Goal: Task Accomplishment & Management: Complete application form

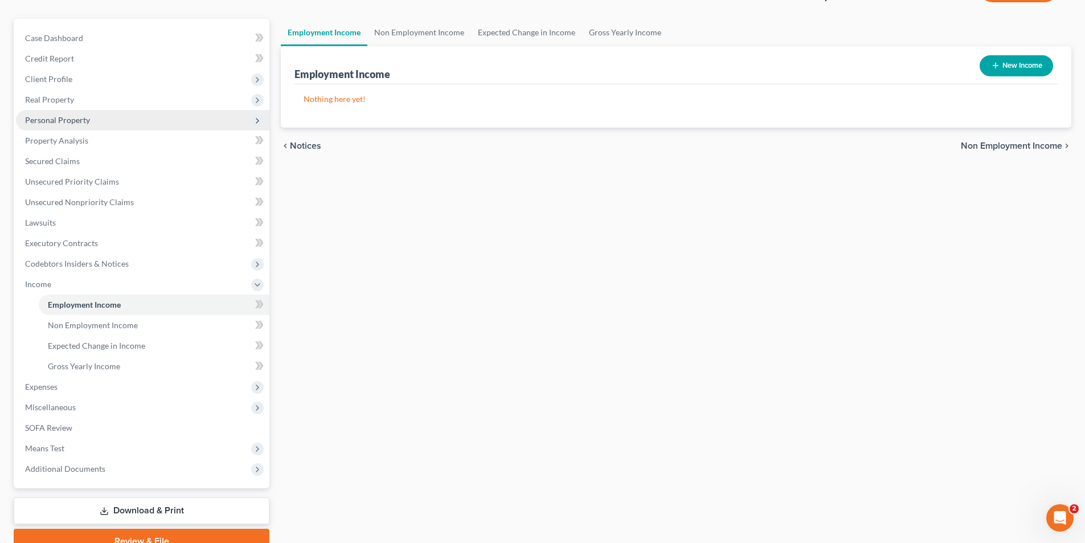
scroll to position [31, 0]
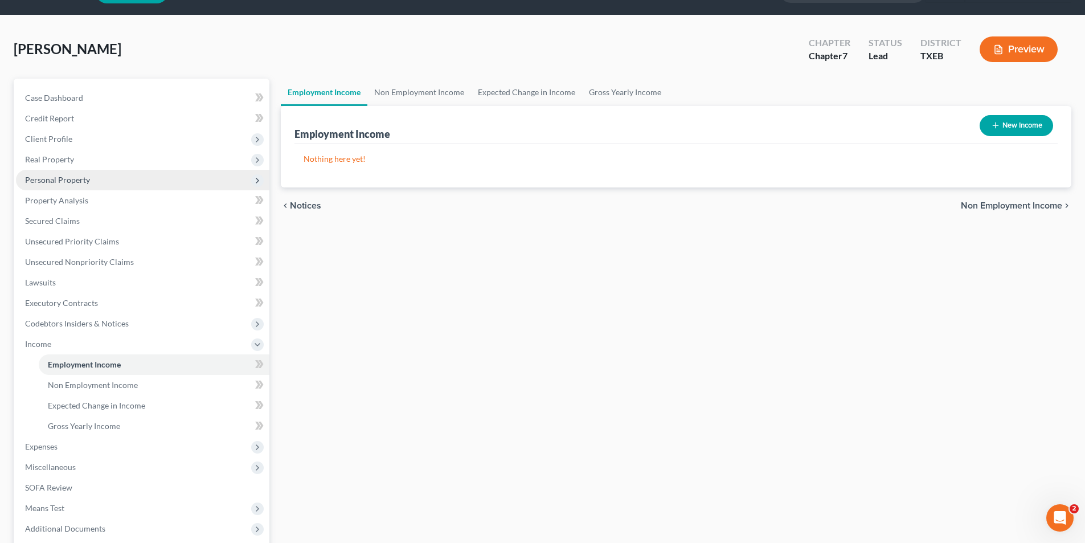
click at [63, 180] on span "Personal Property" at bounding box center [57, 180] width 65 height 10
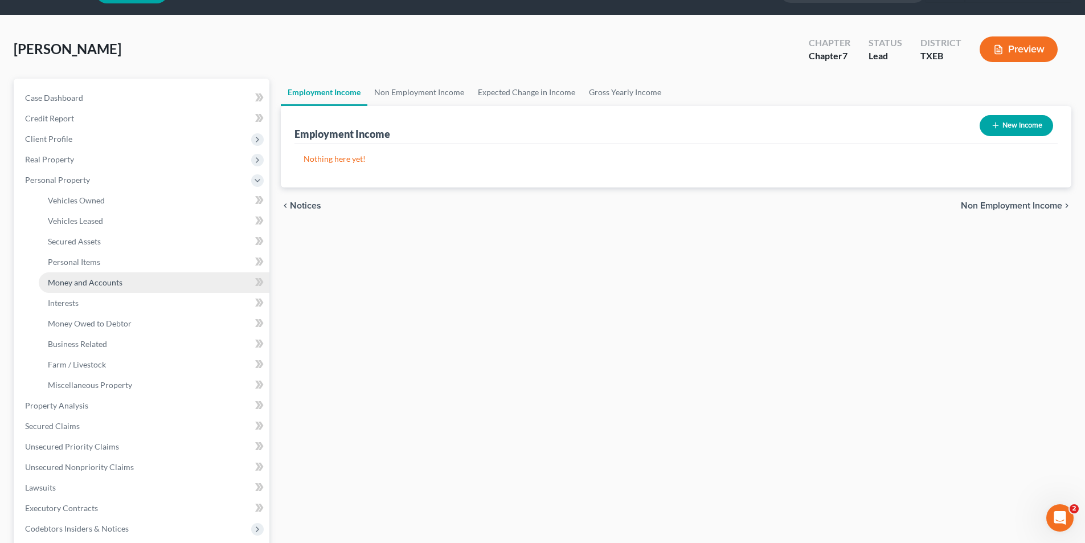
click at [80, 277] on span "Money and Accounts" at bounding box center [85, 282] width 75 height 10
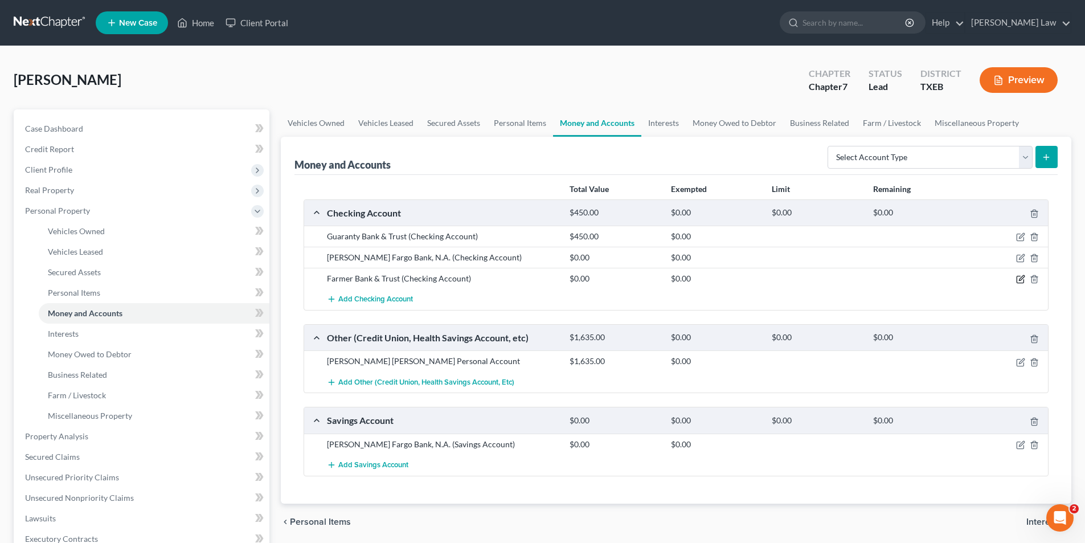
click at [1023, 281] on icon "button" at bounding box center [1020, 278] width 9 height 9
select select "45"
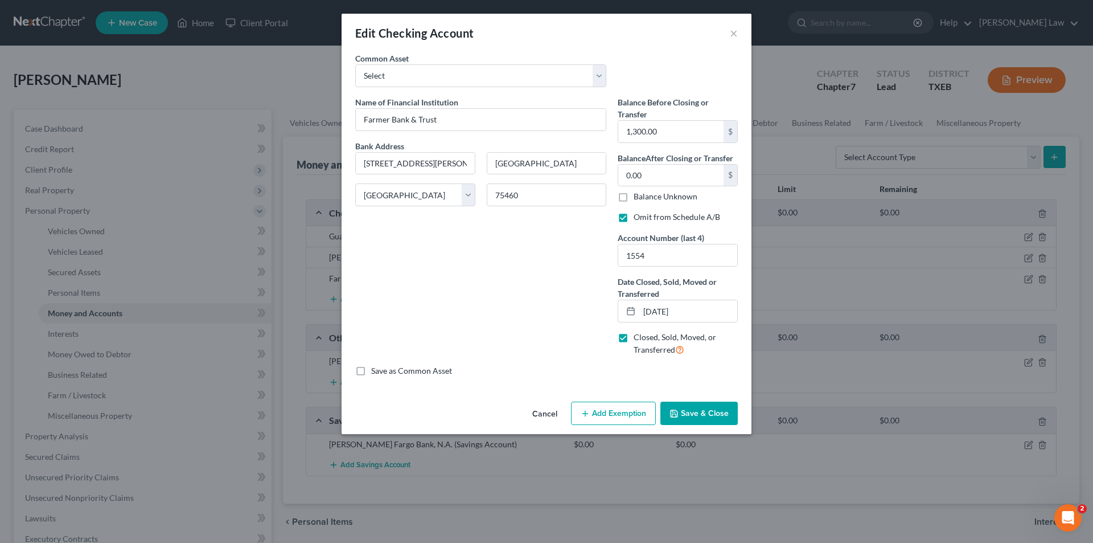
click at [634, 337] on label "Closed, Sold, Moved, or Transferred" at bounding box center [686, 343] width 104 height 24
click at [638, 337] on input "Closed, Sold, Moved, or Transferred" at bounding box center [641, 334] width 7 height 7
checkbox input "false"
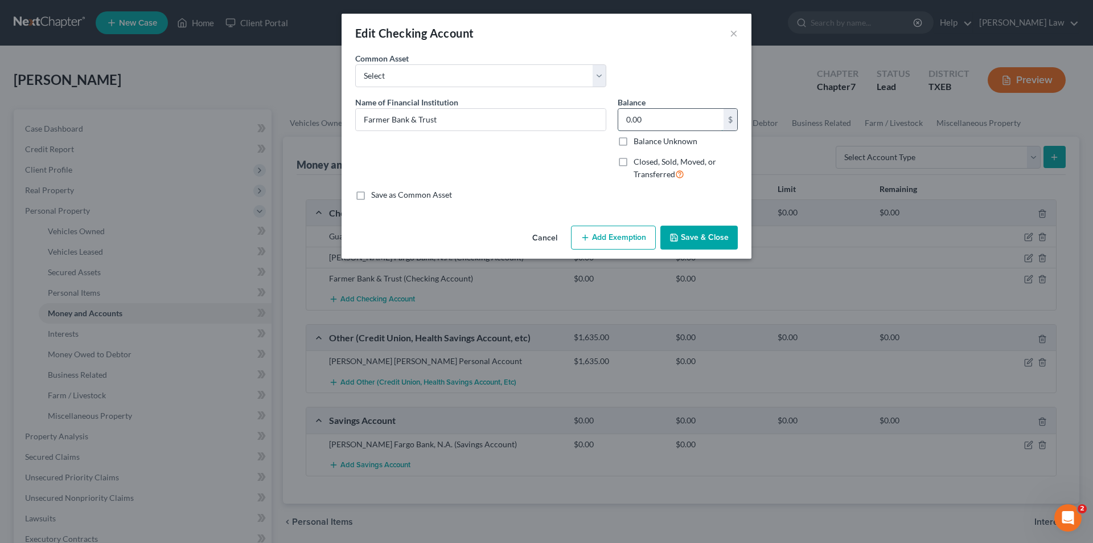
click at [678, 120] on input "0.00" at bounding box center [670, 120] width 105 height 22
type input "60.00"
click at [694, 239] on button "Save & Close" at bounding box center [698, 237] width 77 height 24
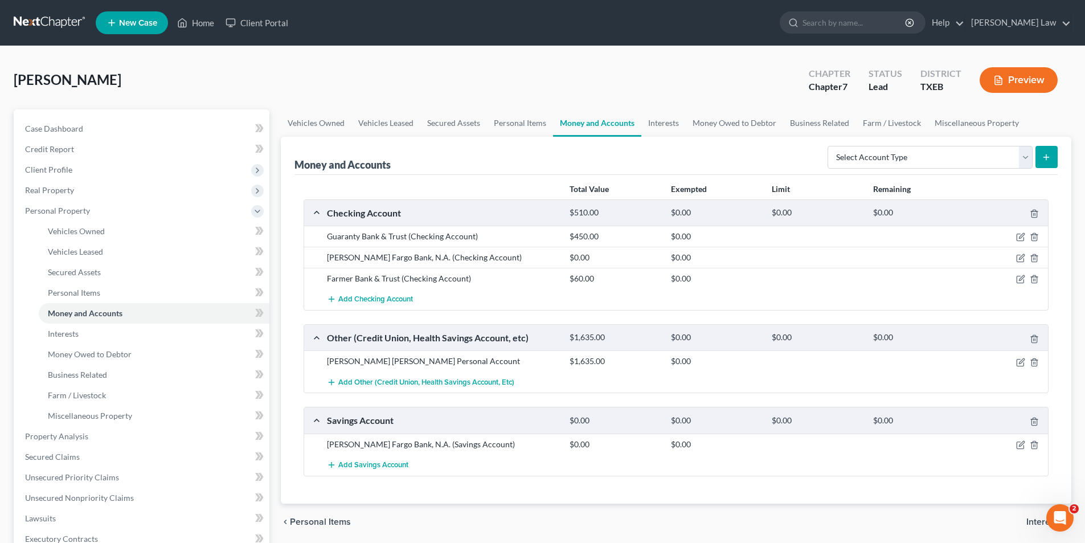
click at [1026, 259] on div at bounding box center [1008, 257] width 81 height 11
click at [1020, 259] on icon "button" at bounding box center [1020, 257] width 9 height 9
select select "38"
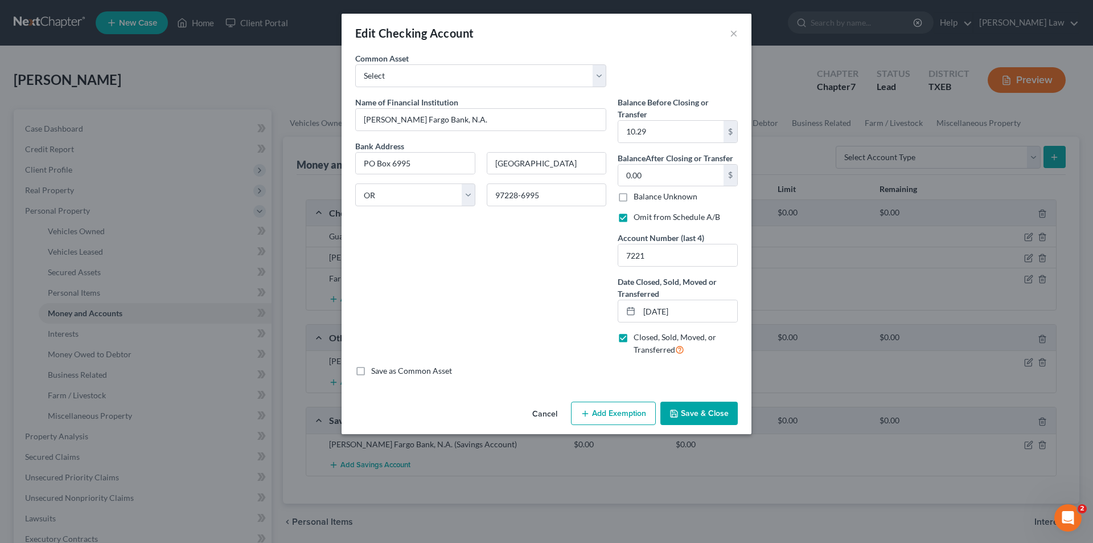
click at [696, 419] on button "Save & Close" at bounding box center [698, 413] width 77 height 24
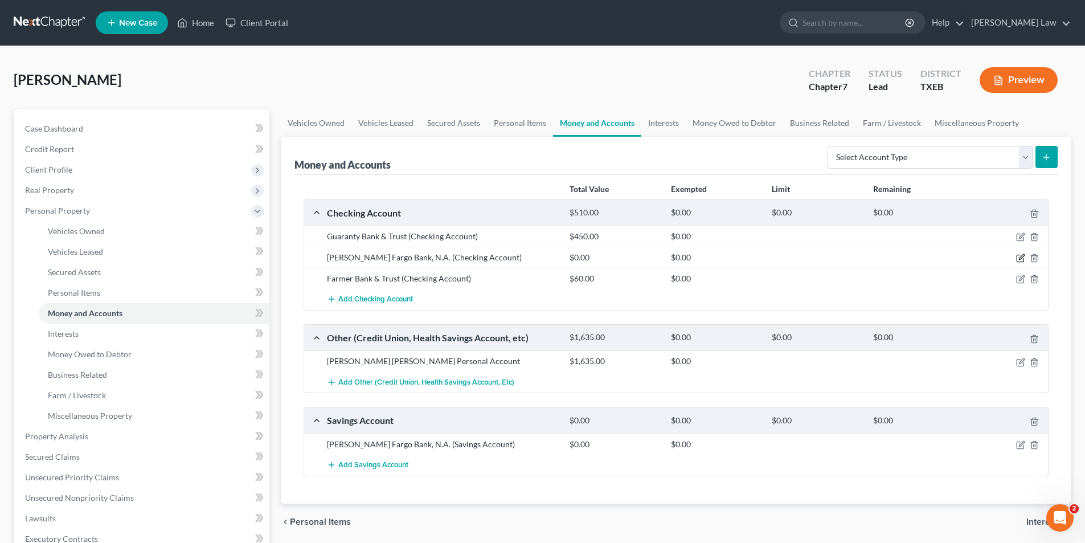
click at [1020, 259] on icon "button" at bounding box center [1020, 257] width 9 height 9
select select "38"
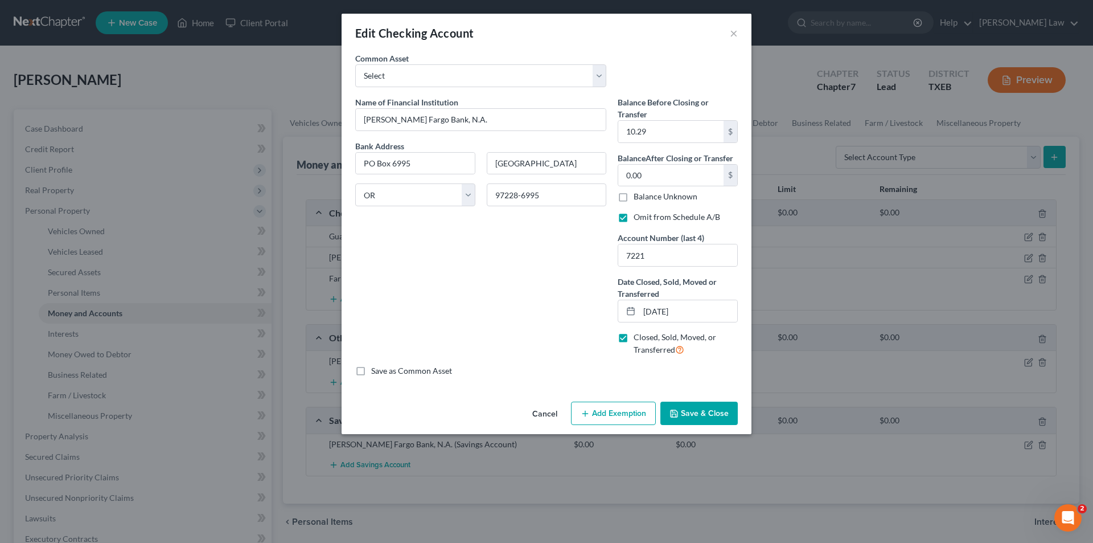
click at [703, 417] on button "Save & Close" at bounding box center [698, 413] width 77 height 24
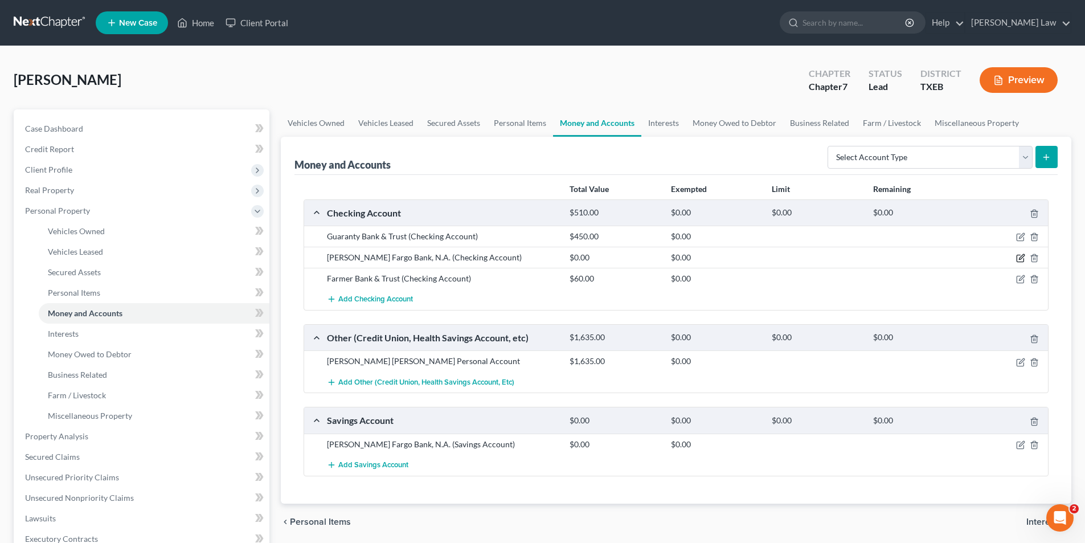
click at [1019, 257] on icon "button" at bounding box center [1020, 257] width 9 height 9
select select "38"
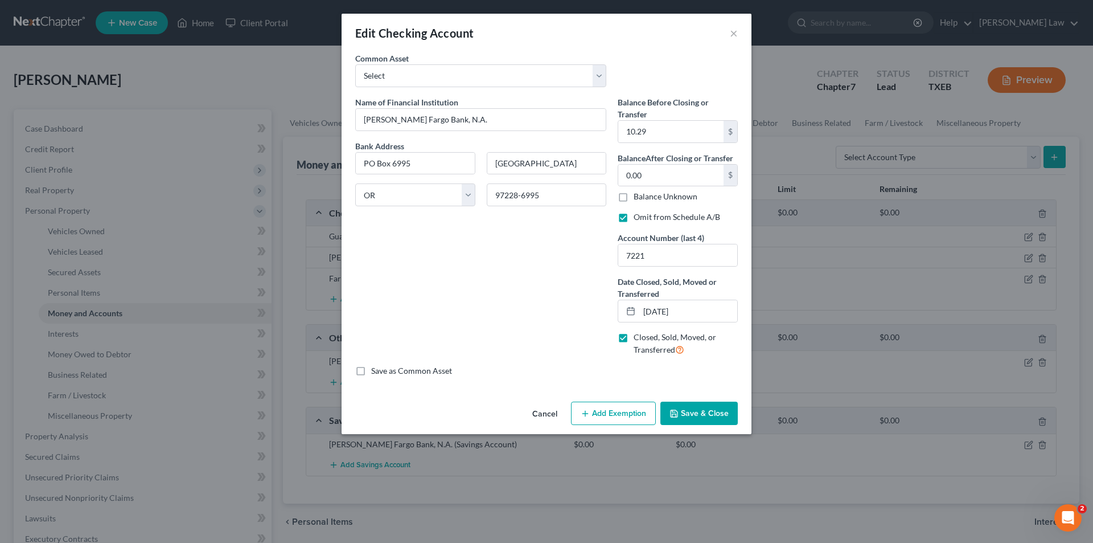
click at [700, 422] on button "Save & Close" at bounding box center [698, 413] width 77 height 24
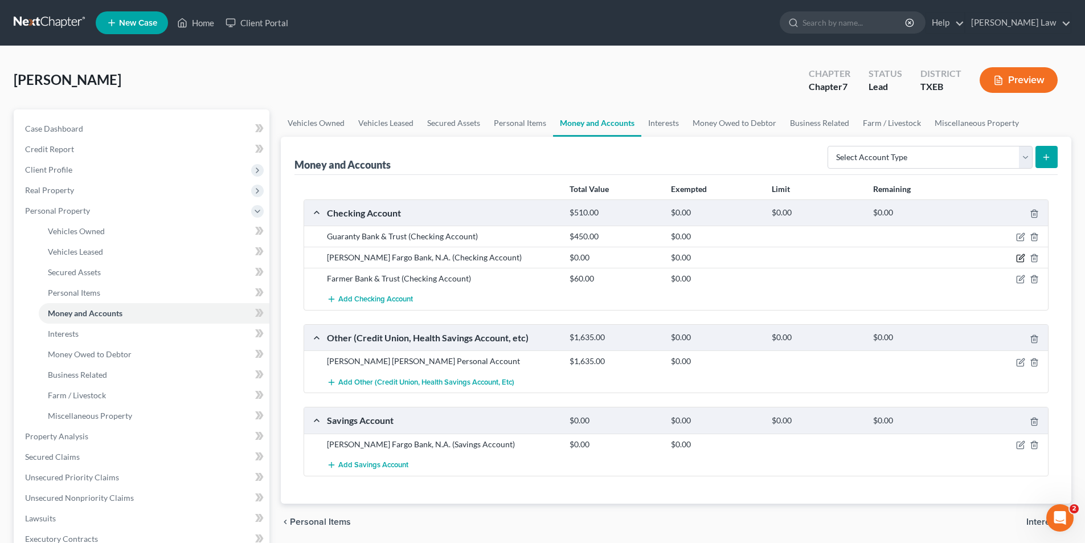
click at [1019, 259] on icon "button" at bounding box center [1021, 257] width 5 height 5
select select "38"
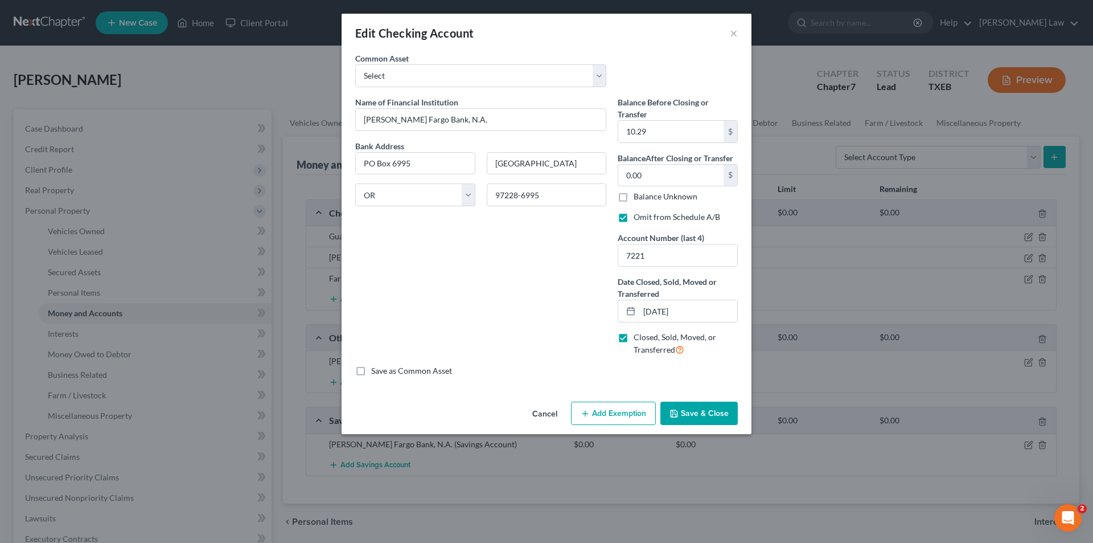
click at [684, 413] on button "Save & Close" at bounding box center [698, 413] width 77 height 24
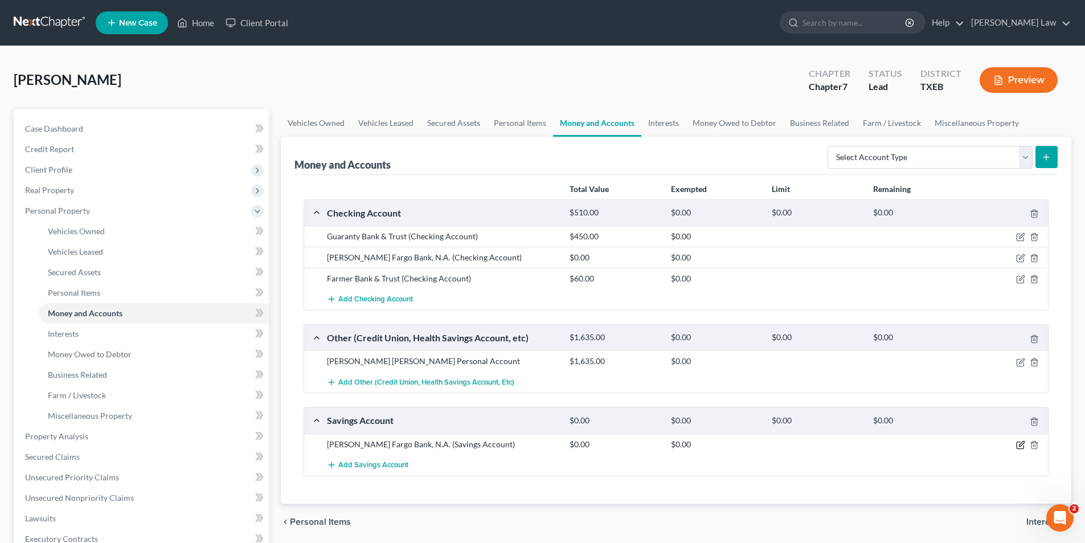
click at [1018, 447] on icon "button" at bounding box center [1020, 444] width 9 height 9
select select "38"
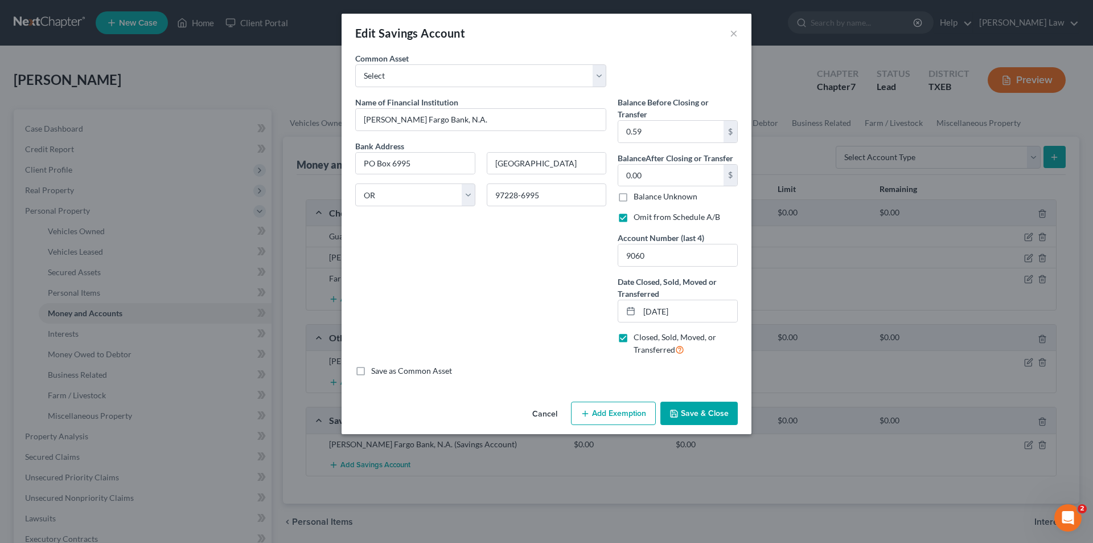
click at [684, 411] on button "Save & Close" at bounding box center [698, 413] width 77 height 24
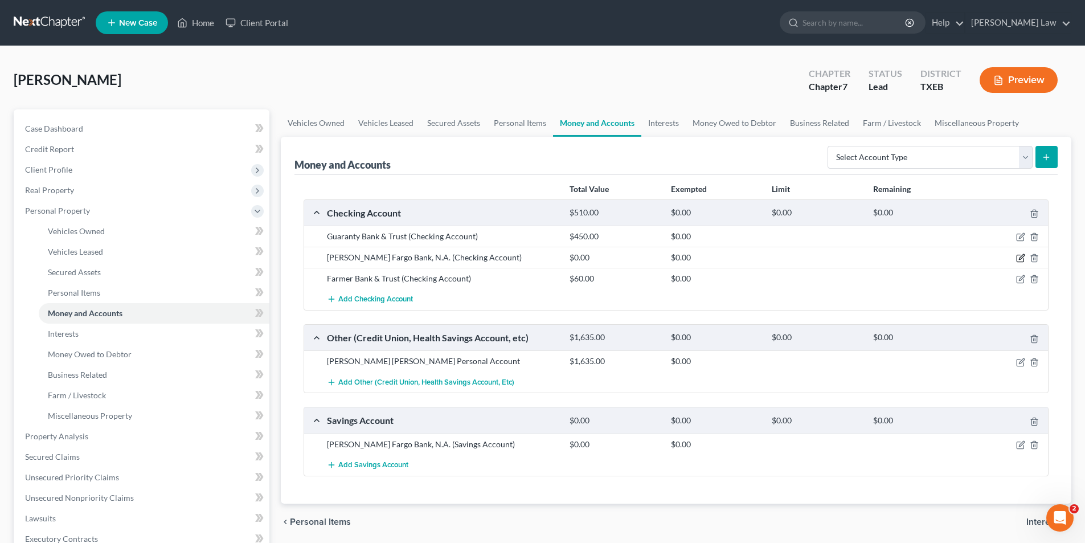
click at [1020, 259] on icon "button" at bounding box center [1021, 257] width 5 height 5
select select "38"
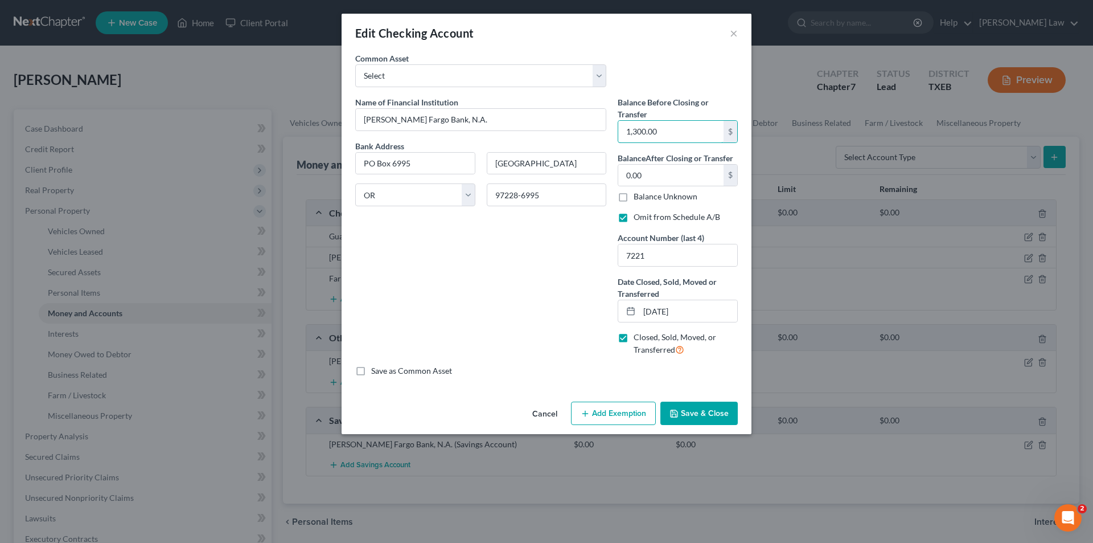
type input "1,300.00"
click at [684, 409] on button "Save & Close" at bounding box center [698, 413] width 77 height 24
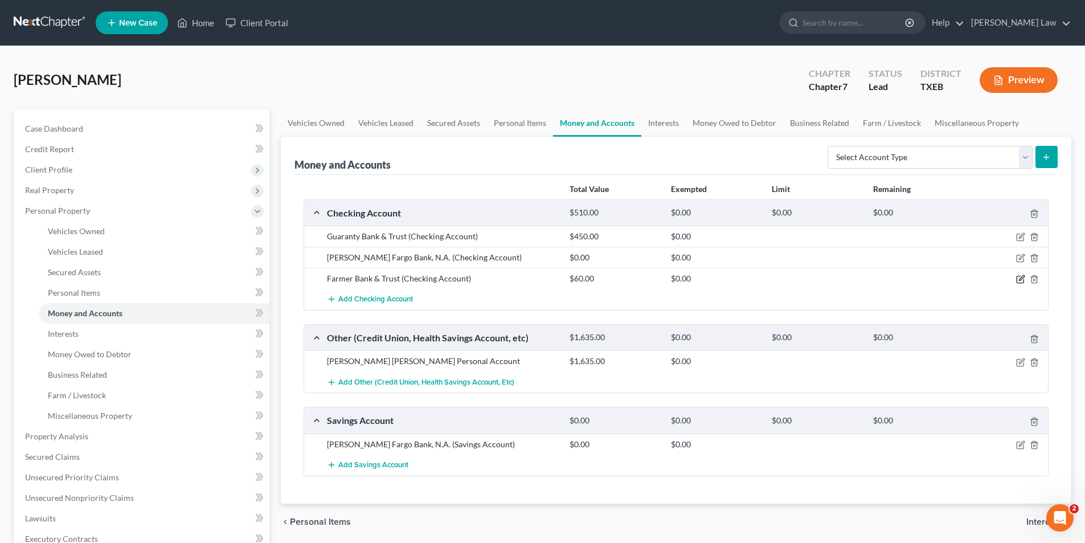
click at [1019, 280] on icon "button" at bounding box center [1021, 278] width 5 height 5
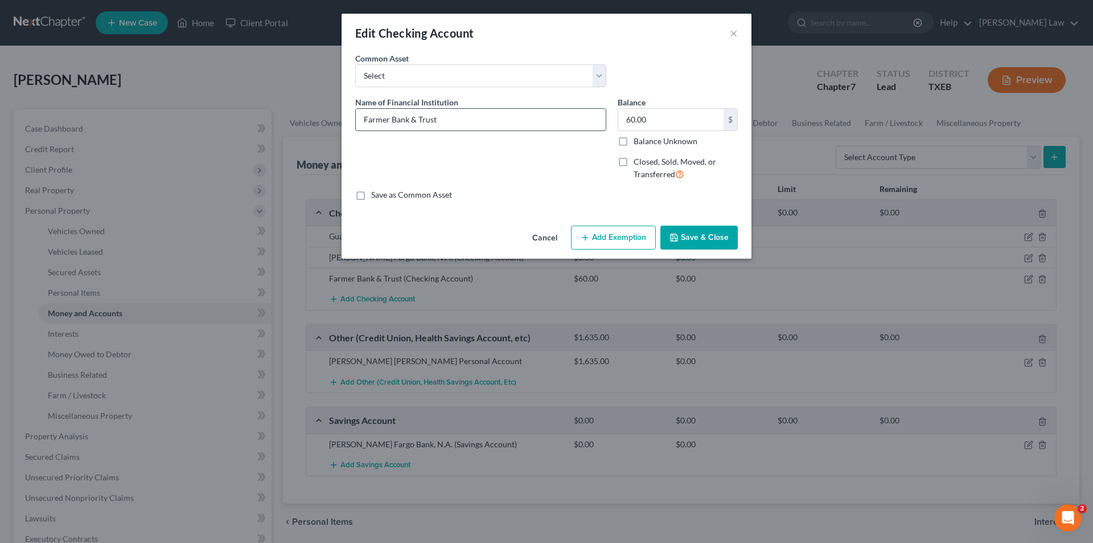
click at [425, 122] on input "Farmer Bank & Trust" at bounding box center [481, 120] width 250 height 22
click at [500, 176] on div "Name of Financial Institution * Farmer Bank & Trust" at bounding box center [481, 142] width 262 height 93
click at [458, 154] on div "Name of Financial Institution * Farmer Bank & Trust" at bounding box center [481, 142] width 262 height 93
click at [693, 241] on button "Save & Close" at bounding box center [698, 237] width 77 height 24
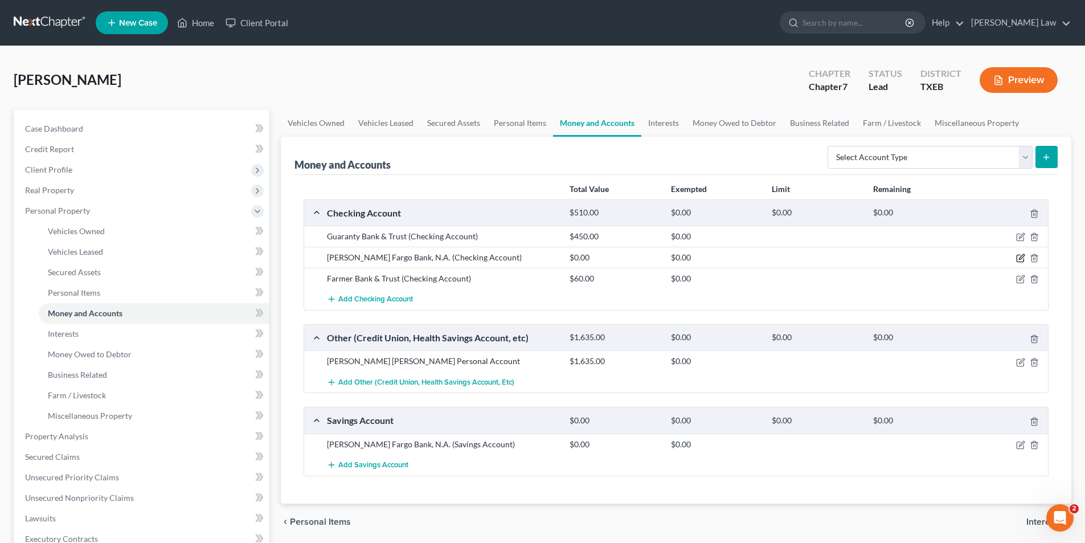
click at [1017, 257] on icon "button" at bounding box center [1020, 257] width 9 height 9
select select "38"
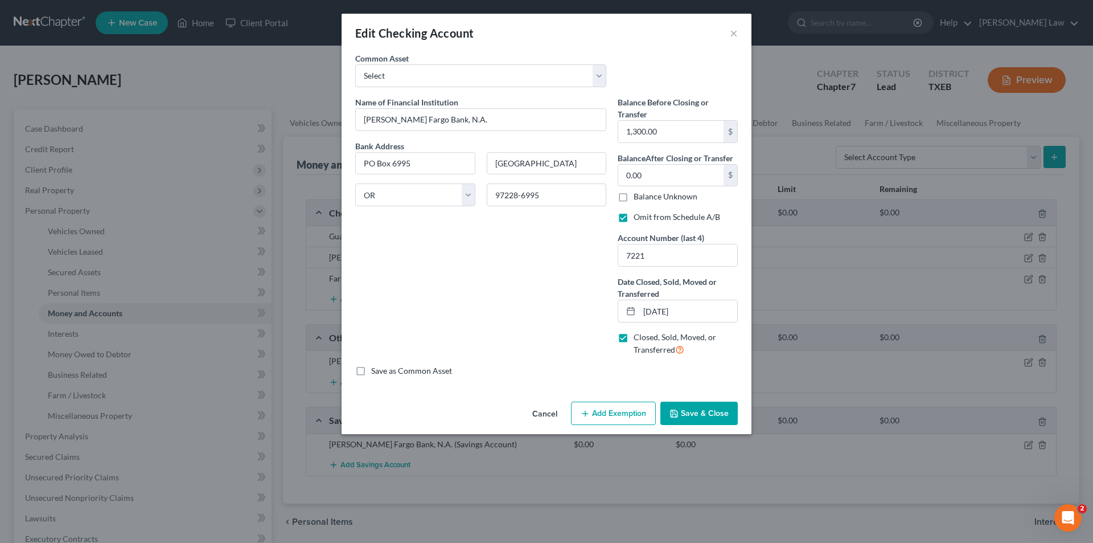
click at [544, 415] on button "Cancel" at bounding box center [544, 414] width 43 height 23
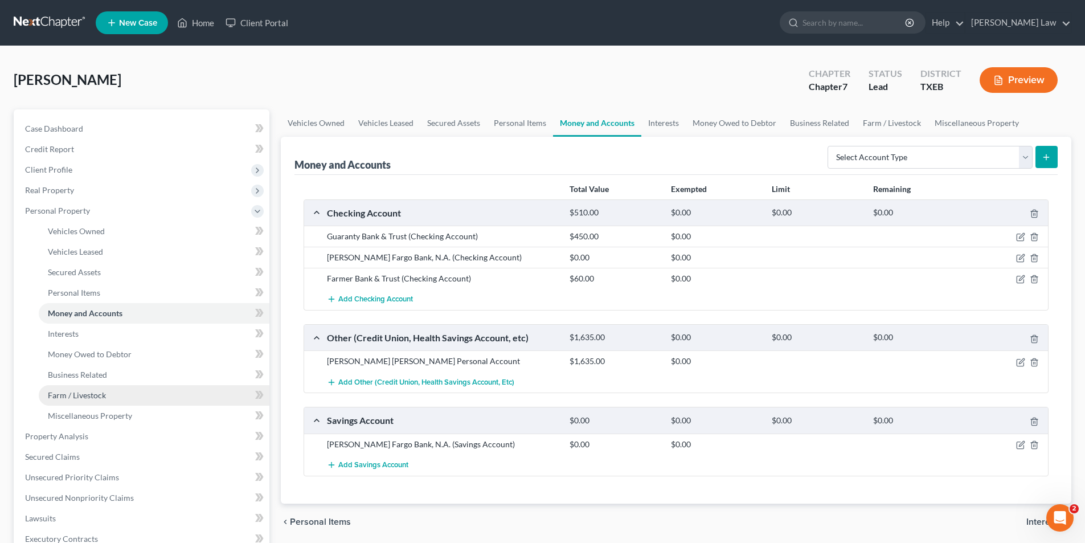
scroll to position [268, 0]
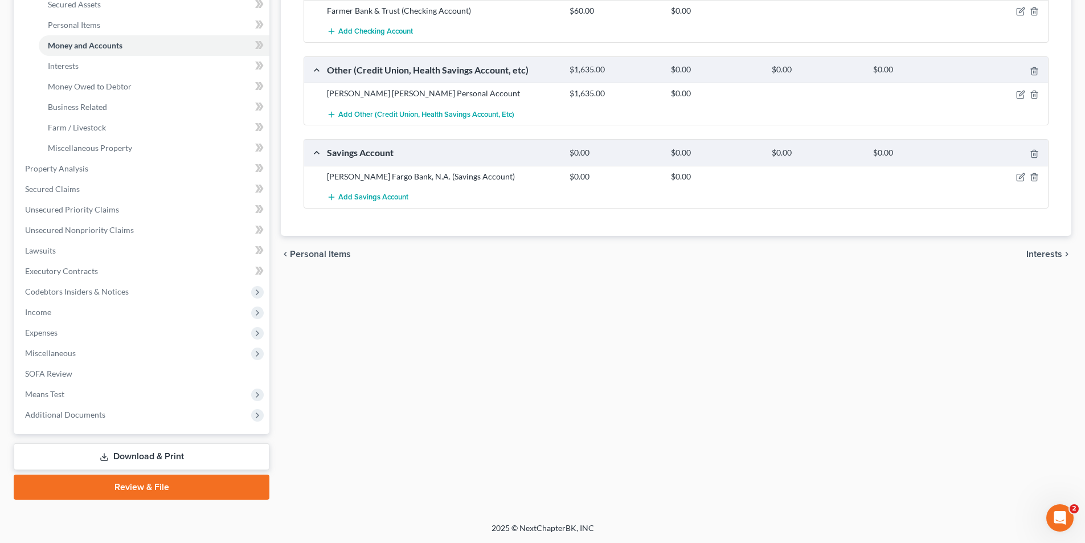
click at [176, 457] on link "Download & Print" at bounding box center [142, 456] width 256 height 27
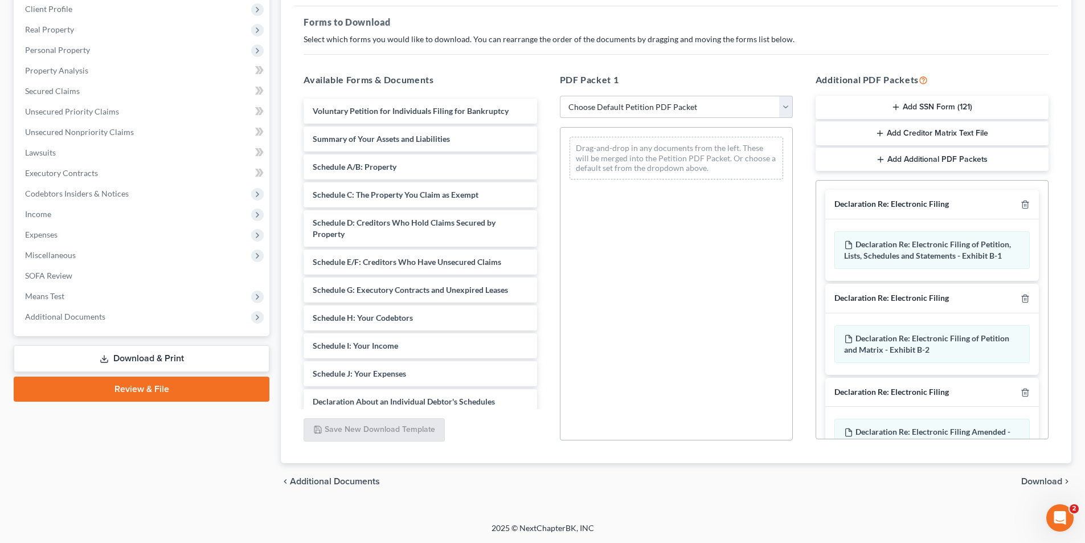
click at [177, 395] on link "Review & File" at bounding box center [142, 388] width 256 height 25
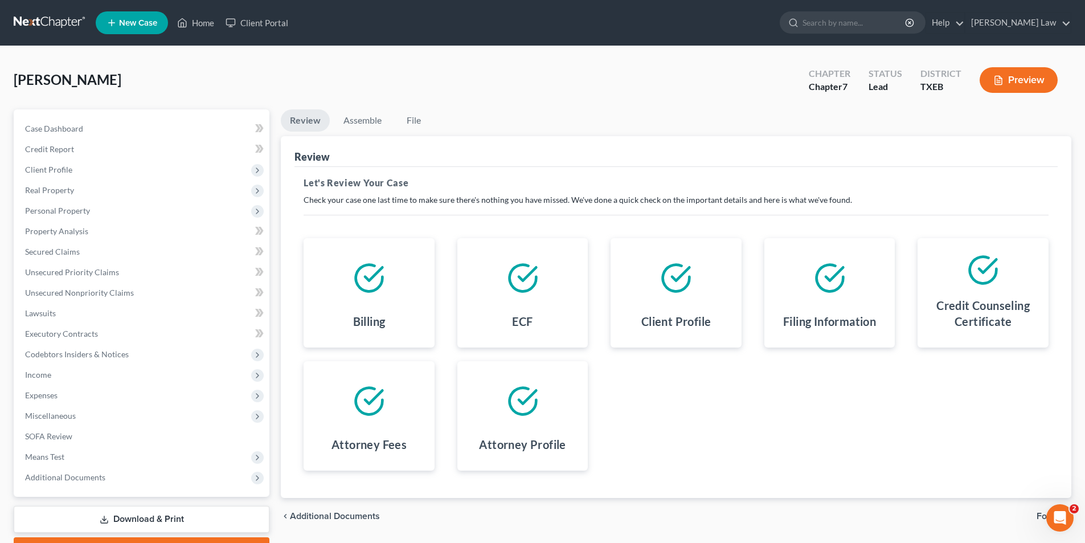
click at [1041, 512] on span "Forms" at bounding box center [1049, 515] width 26 height 9
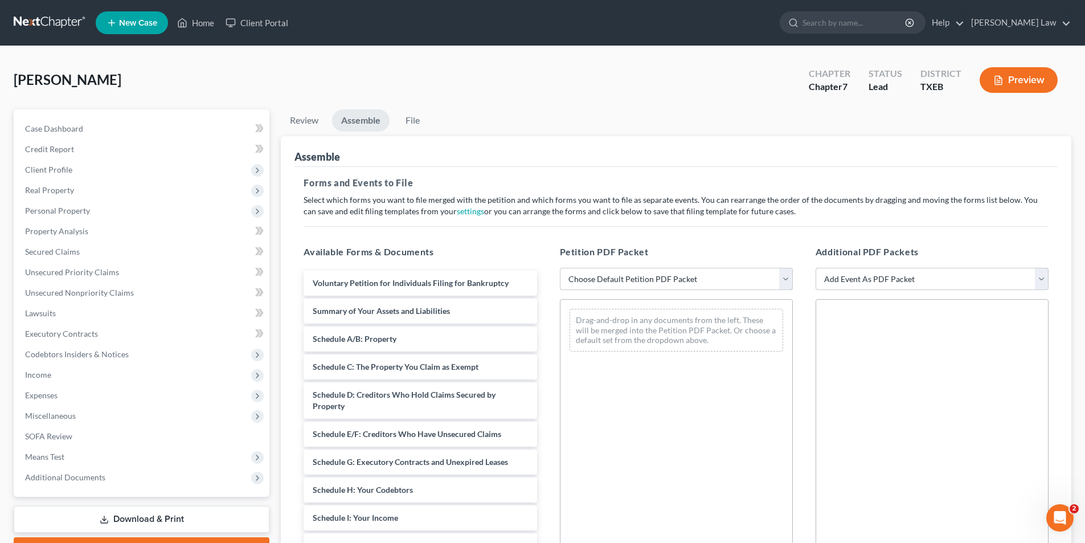
click at [626, 282] on select "Choose Default Petition PDF Packet Emergency Filing (Voluntary Petition and Cre…" at bounding box center [676, 279] width 233 height 23
select select "1"
click at [560, 268] on select "Choose Default Petition PDF Packet Emergency Filing (Voluntary Petition and Cre…" at bounding box center [676, 279] width 233 height 23
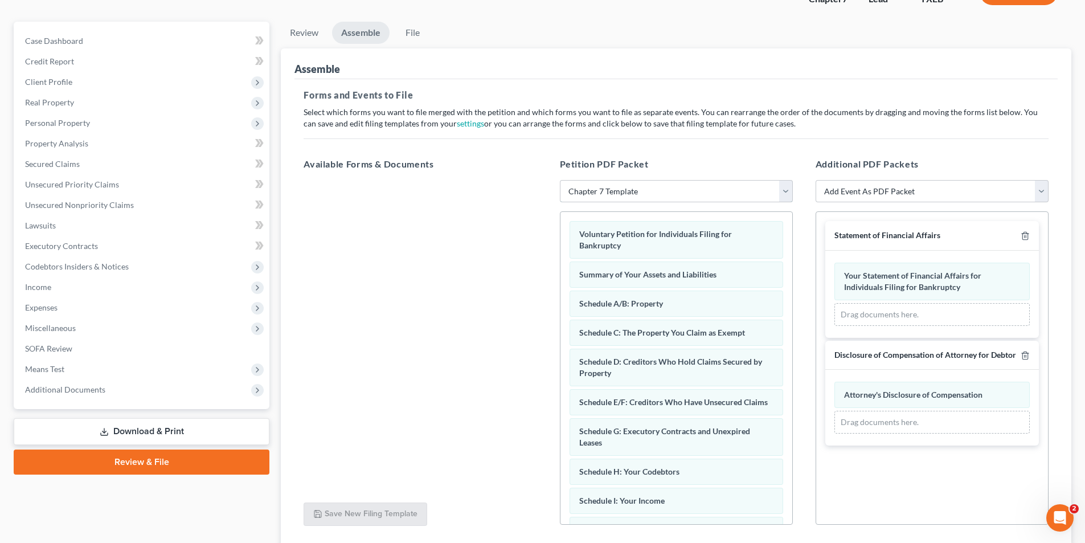
scroll to position [172, 0]
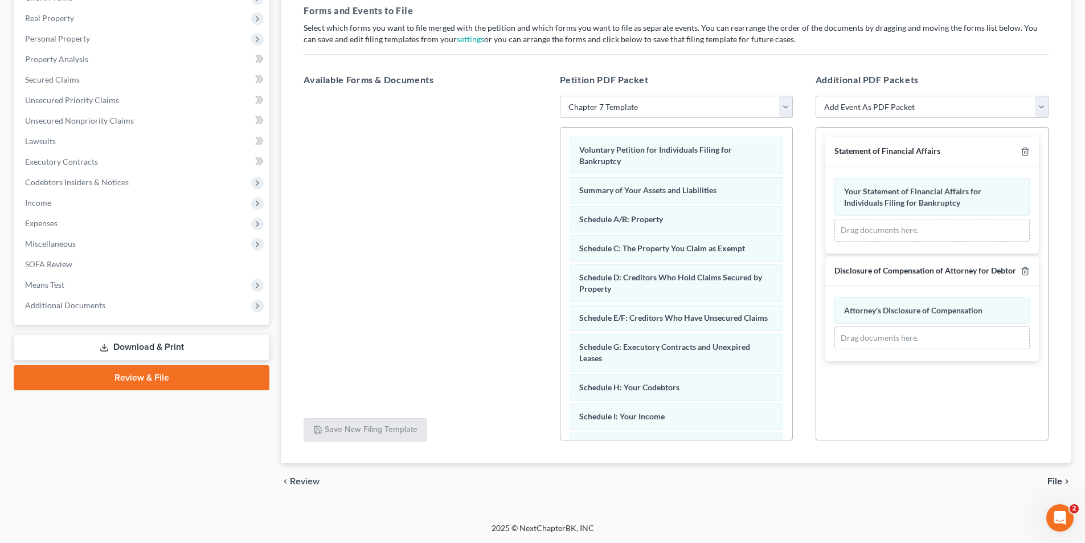
click at [1051, 479] on span "File" at bounding box center [1054, 481] width 15 height 9
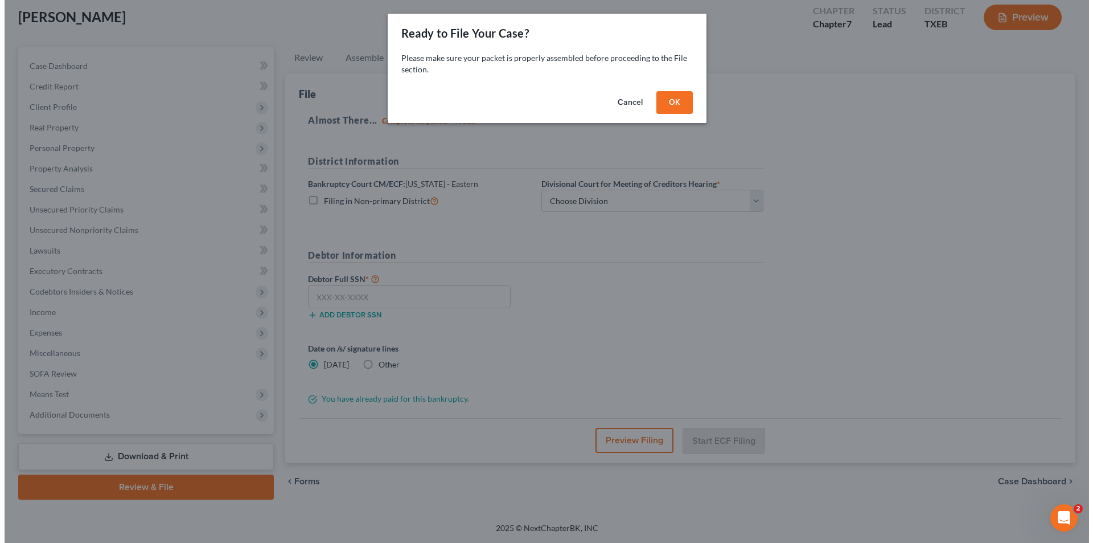
scroll to position [63, 0]
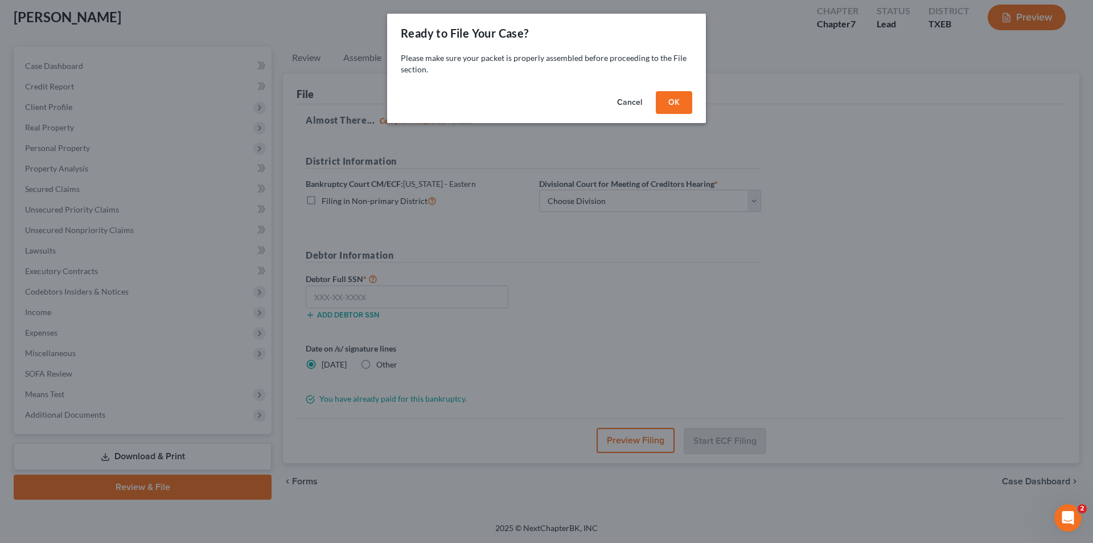
click at [672, 97] on button "OK" at bounding box center [674, 102] width 36 height 23
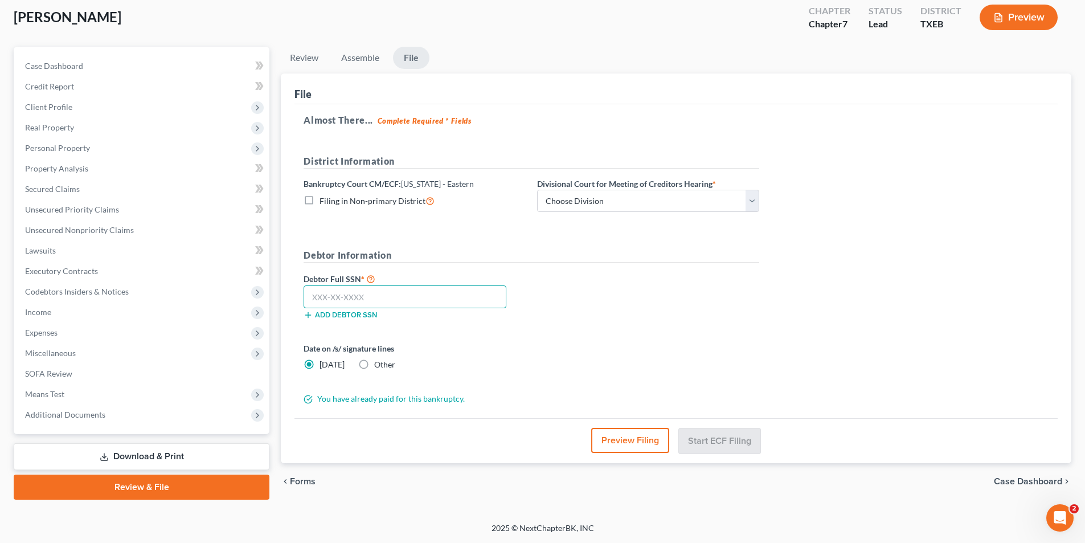
click at [343, 299] on input "text" at bounding box center [404, 296] width 203 height 23
click at [365, 294] on input "text" at bounding box center [404, 296] width 203 height 23
type input "558-06-6257"
click at [603, 206] on select "Choose Division Beaumont Lufkin [PERSON_NAME] ([GEOGRAPHIC_DATA]) Texarkana [PE…" at bounding box center [648, 201] width 222 height 23
select select "3"
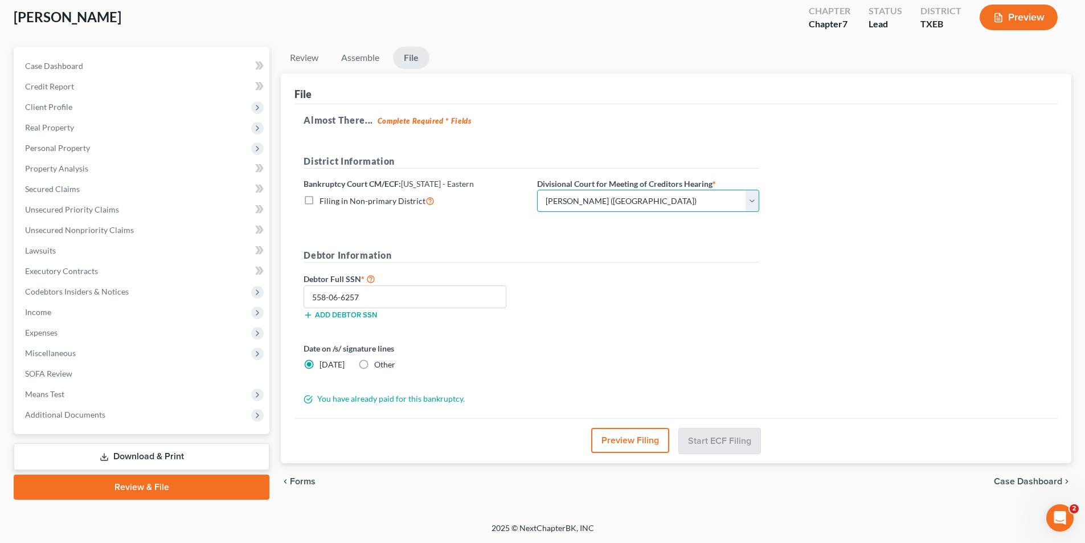
click at [537, 190] on select "Choose Division Beaumont Lufkin [PERSON_NAME] ([GEOGRAPHIC_DATA]) Texarkana [PE…" at bounding box center [648, 201] width 222 height 23
click at [626, 447] on button "Preview Filing" at bounding box center [631, 440] width 78 height 25
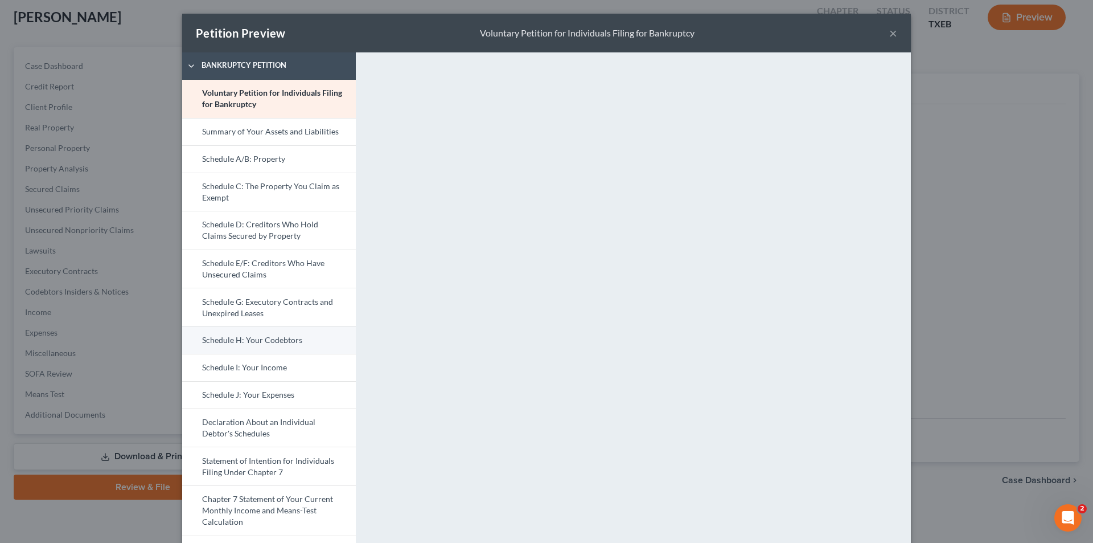
scroll to position [114, 0]
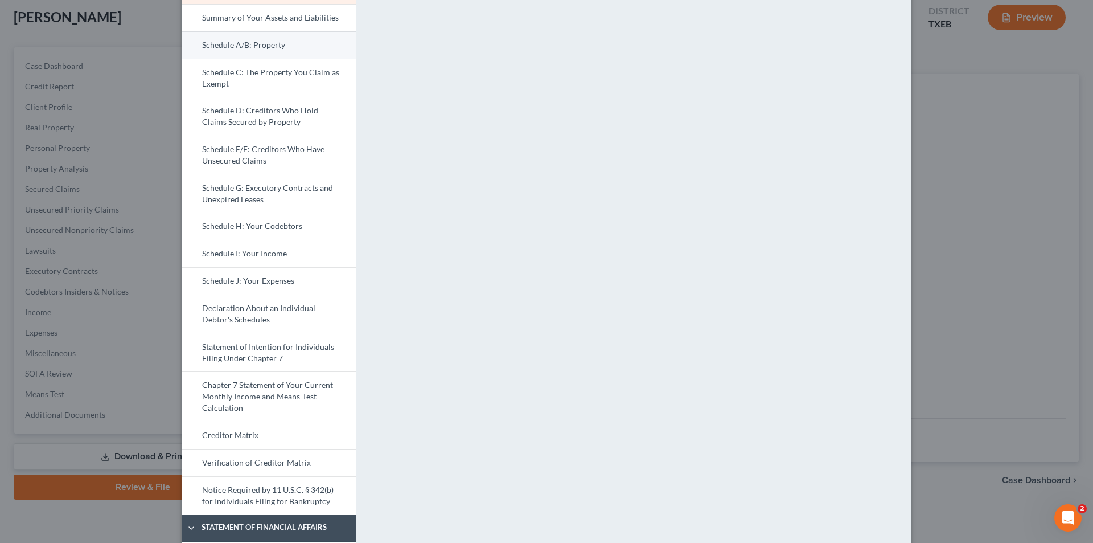
click at [239, 51] on link "Schedule A/B: Property" at bounding box center [269, 44] width 174 height 27
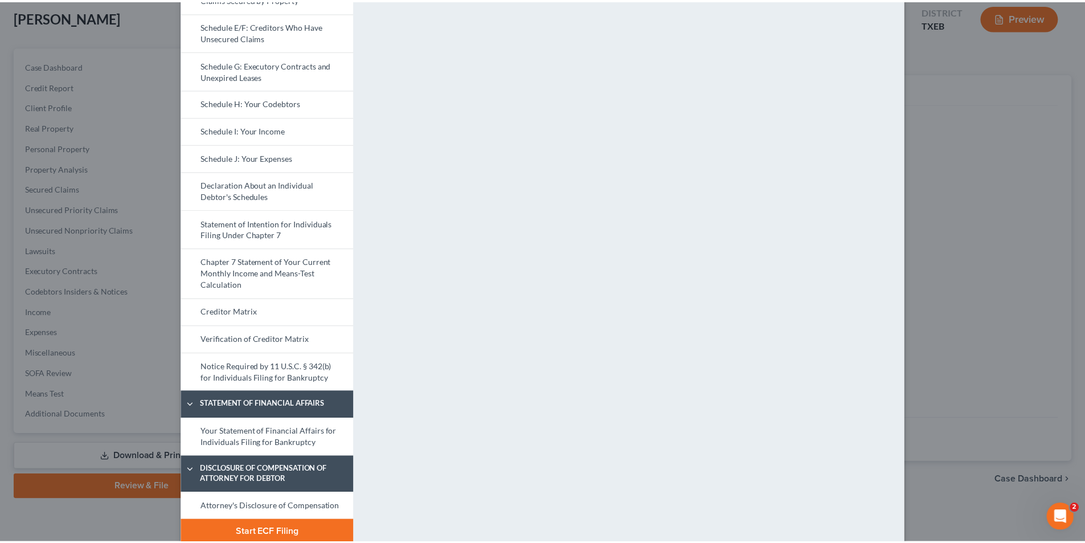
scroll to position [253, 0]
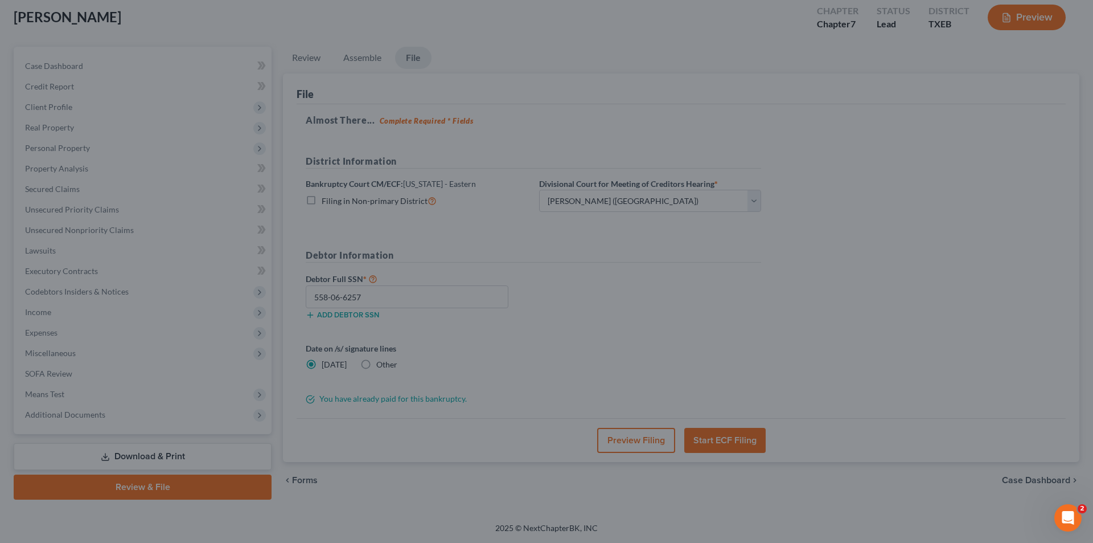
click at [69, 200] on div "Petition Preview Schedule A/B: Property × Bankruptcy Petition Voluntary Petitio…" at bounding box center [546, 271] width 1093 height 543
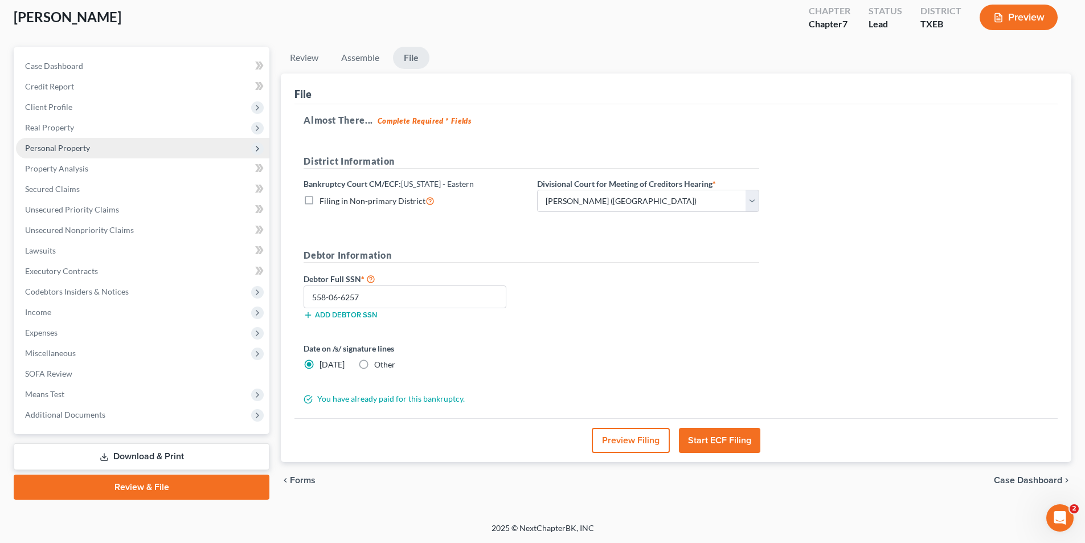
click at [64, 151] on span "Personal Property" at bounding box center [57, 148] width 65 height 10
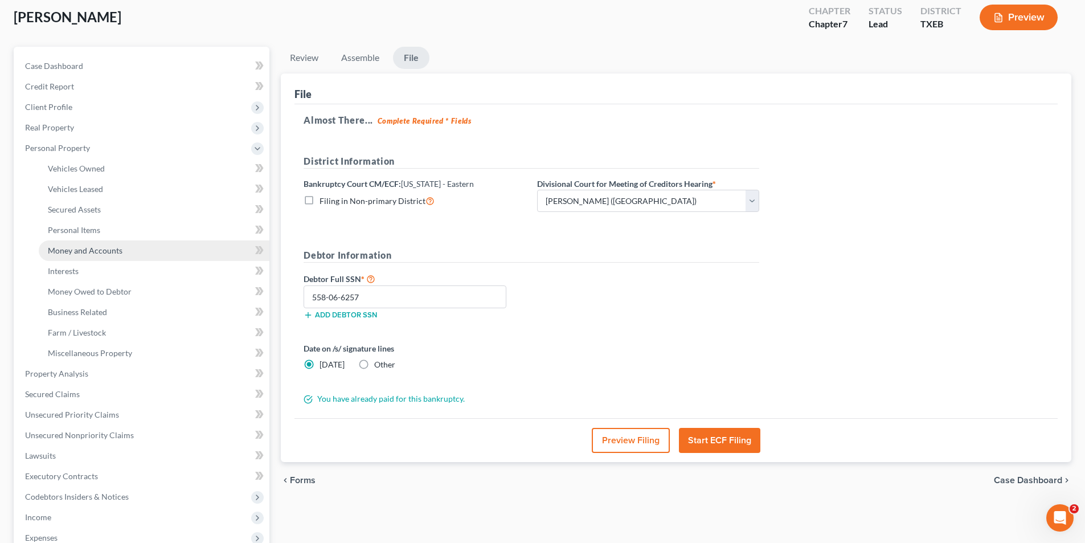
click at [79, 247] on span "Money and Accounts" at bounding box center [85, 250] width 75 height 10
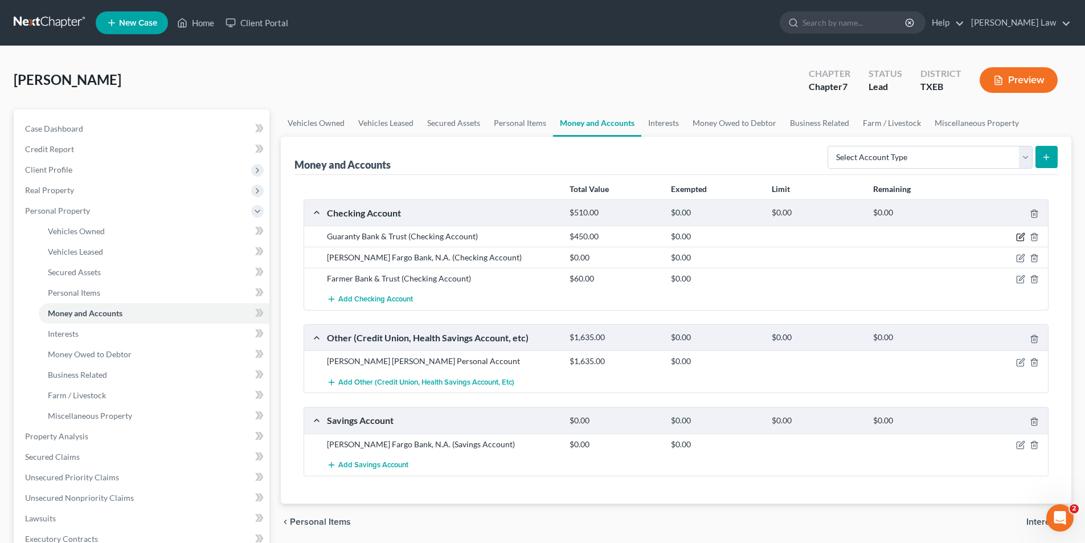
click at [1016, 236] on icon "button" at bounding box center [1019, 237] width 7 height 7
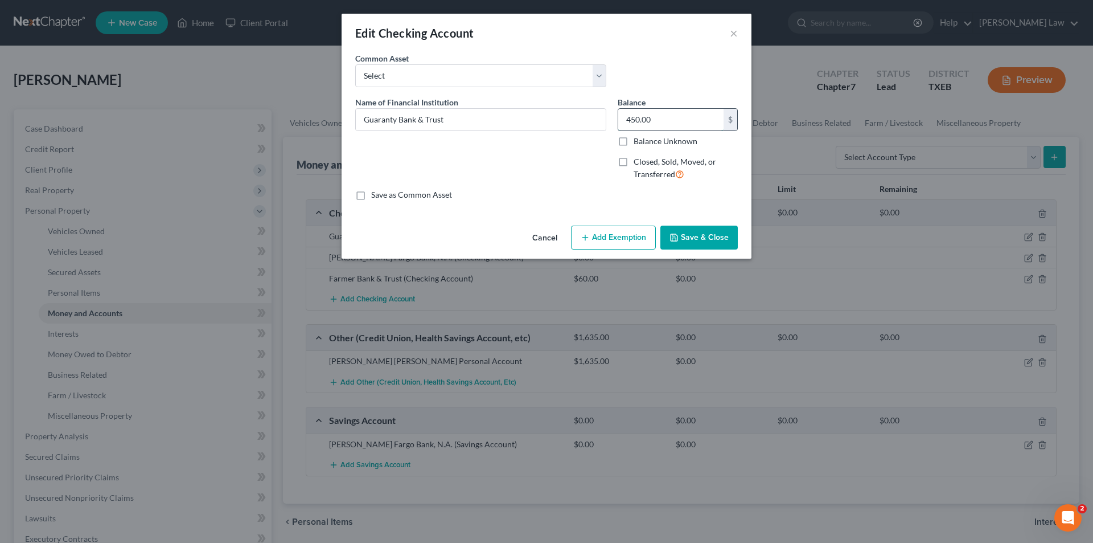
click at [661, 118] on input "450.00" at bounding box center [670, 120] width 105 height 22
type input "3"
type input "290.95"
click at [700, 244] on button "Save & Close" at bounding box center [698, 237] width 77 height 24
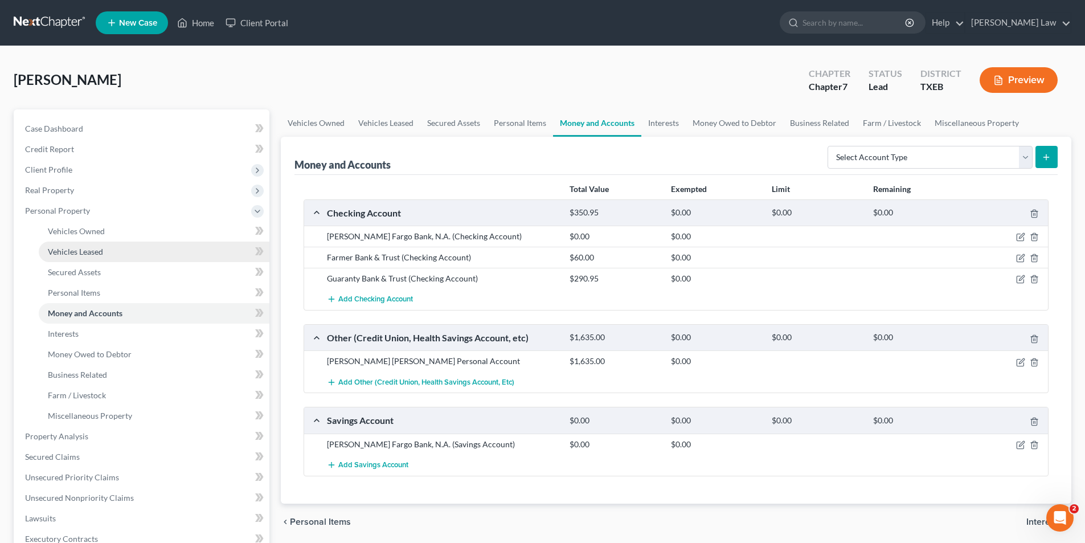
click at [128, 258] on link "Vehicles Leased" at bounding box center [154, 251] width 231 height 20
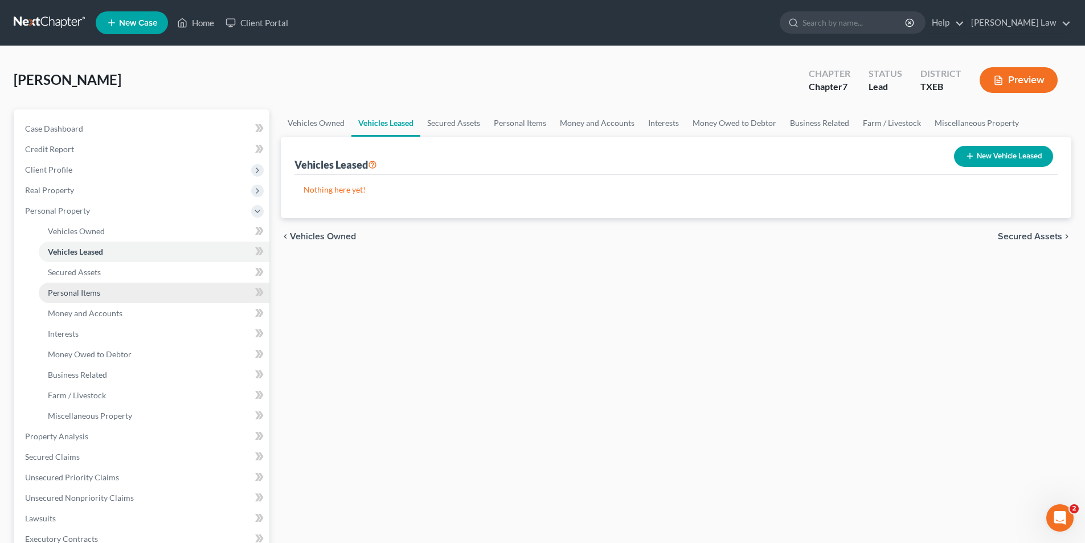
click at [83, 294] on span "Personal Items" at bounding box center [74, 293] width 52 height 10
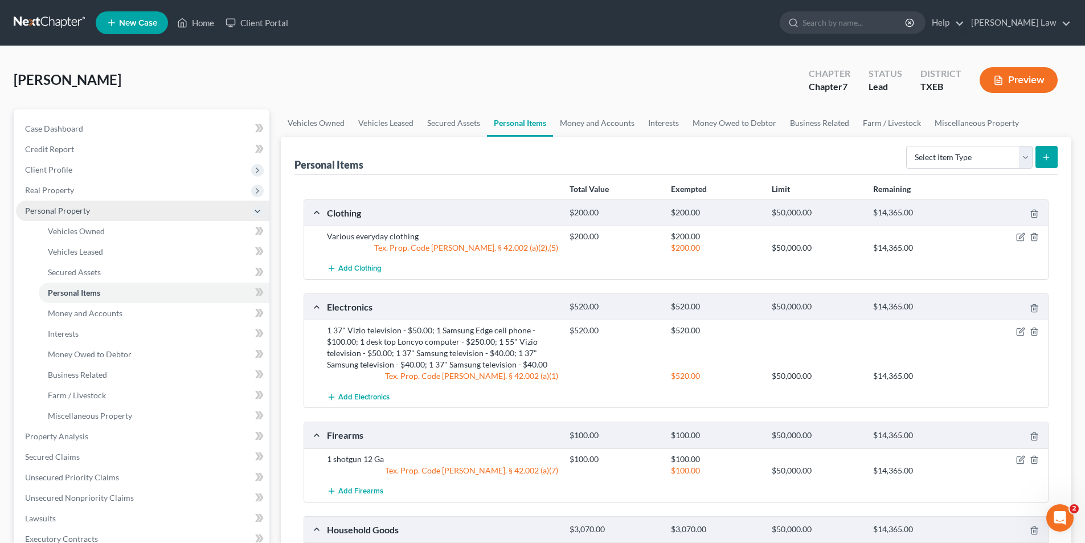
click at [202, 207] on span "Personal Property" at bounding box center [142, 210] width 253 height 20
